Goal: Navigation & Orientation: Find specific page/section

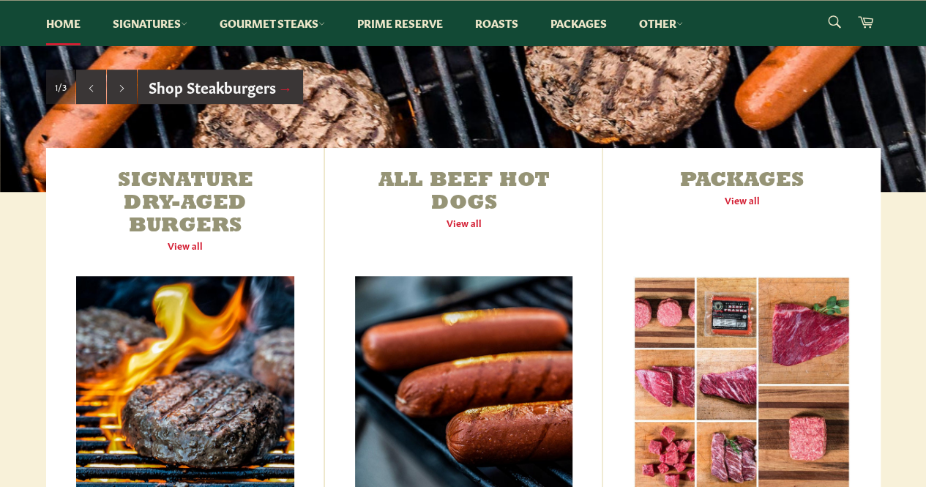
scroll to position [264, 0]
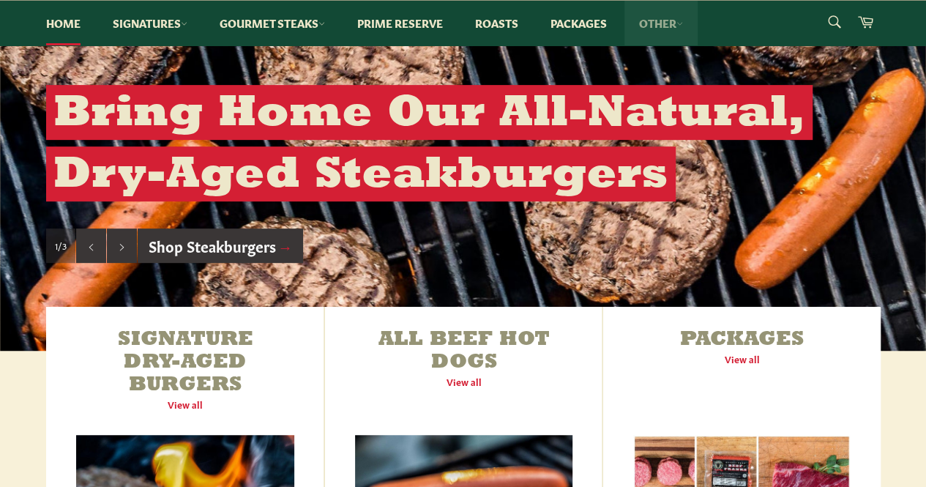
click at [667, 20] on link "Other" at bounding box center [660, 23] width 73 height 45
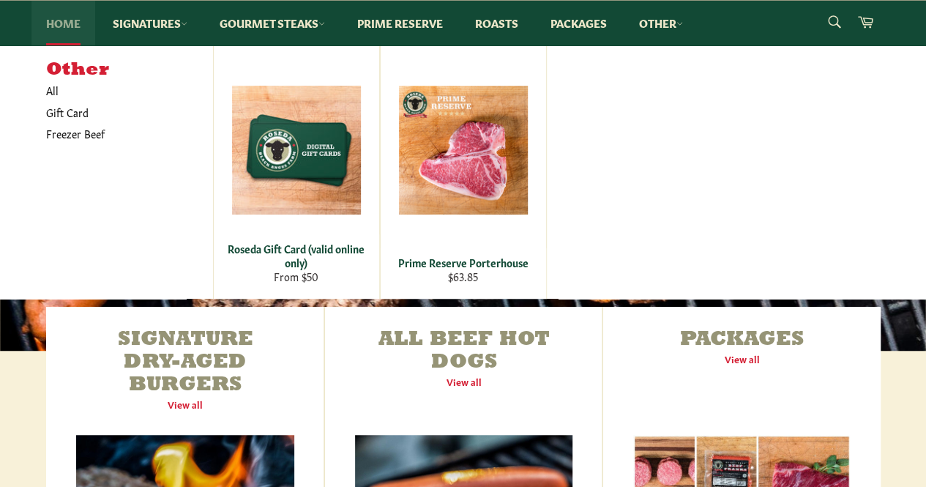
click at [63, 21] on link "Home" at bounding box center [63, 23] width 64 height 45
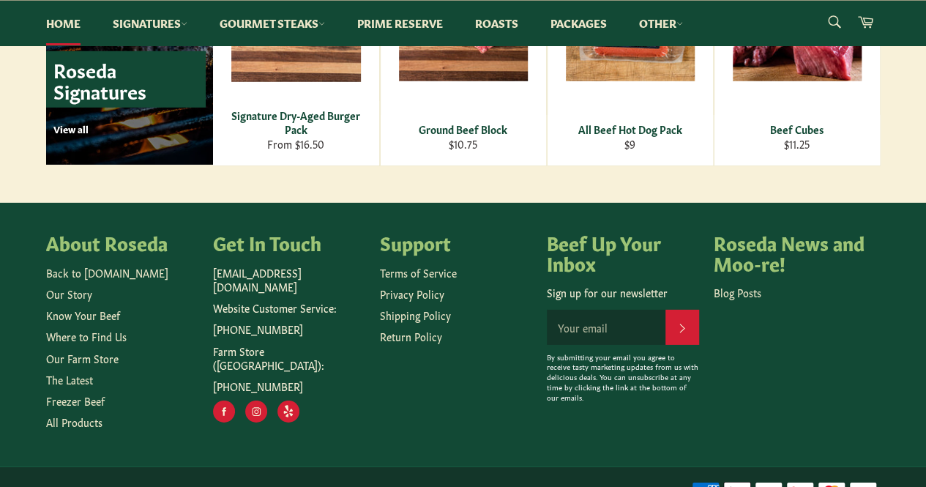
scroll to position [2186, 0]
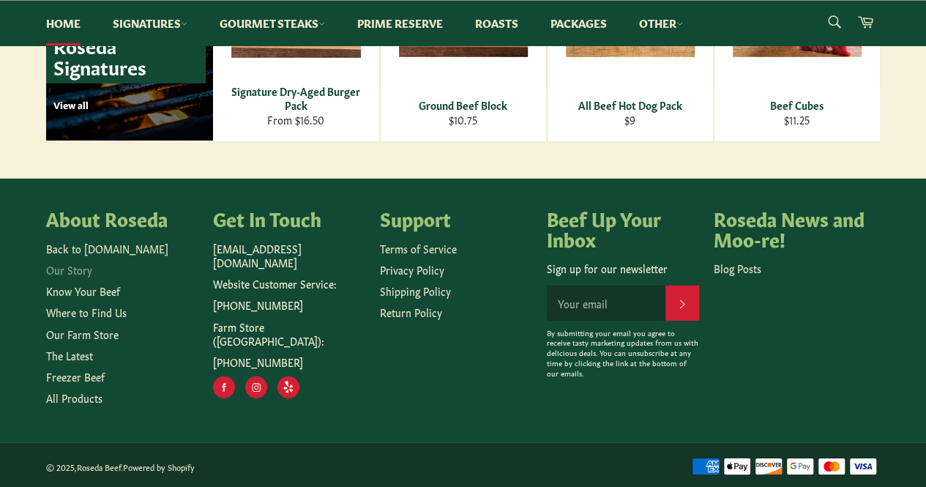
click at [57, 262] on link "Our Story" at bounding box center [69, 269] width 46 height 15
